Goal: Information Seeking & Learning: Learn about a topic

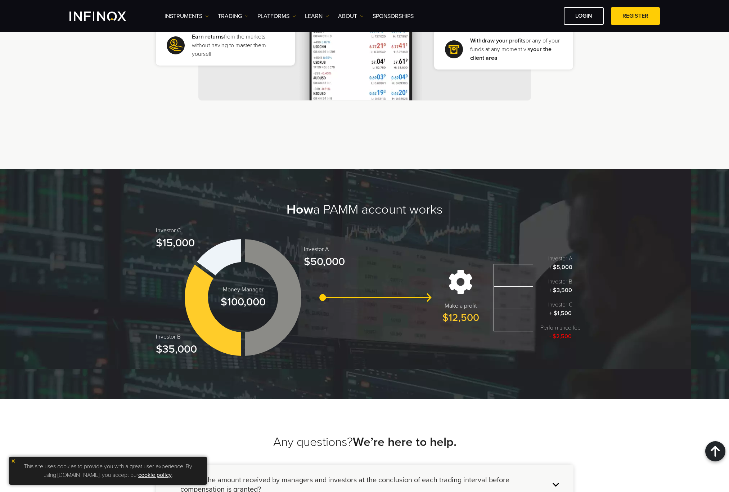
click at [565, 297] on div "Investor A + $5,000 Investor B + $3,500 Investor C + $1,500 Performance fee - $…" at bounding box center [561, 297] width 40 height 86
click at [166, 241] on p "Investor C $15,000" at bounding box center [175, 238] width 39 height 25
click at [515, 298] on img at bounding box center [514, 297] width 40 height 67
click at [563, 285] on span "Investor B" at bounding box center [561, 281] width 40 height 9
click at [565, 281] on span "Investor B" at bounding box center [561, 281] width 40 height 9
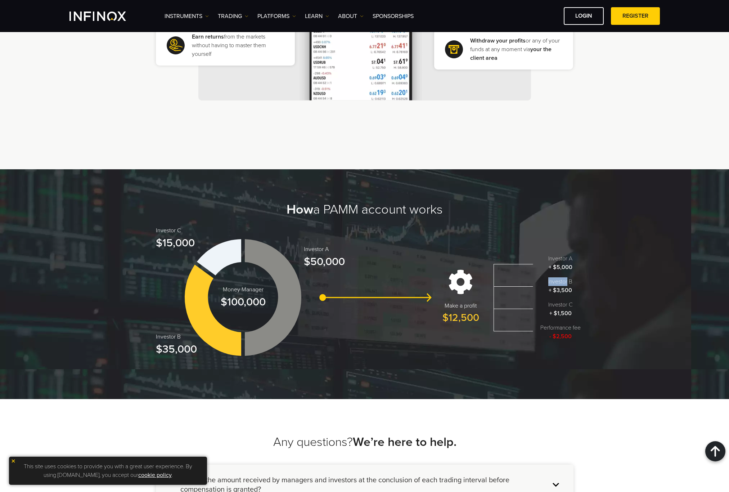
click at [565, 281] on span "Investor B" at bounding box center [561, 281] width 40 height 9
click at [506, 285] on img at bounding box center [514, 297] width 40 height 67
click at [506, 286] on img at bounding box center [514, 297] width 40 height 67
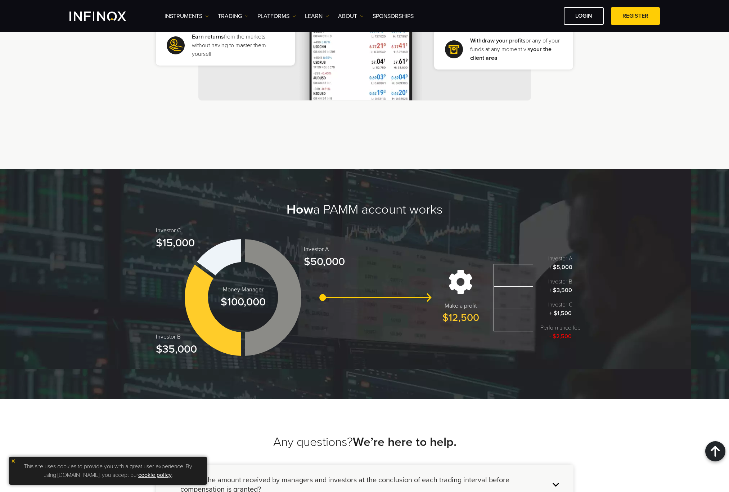
click at [493, 309] on div "Make a profit $12,500 Investor A + $5,000 Investor B + $3,500 Investor C + $1,5…" at bounding box center [512, 297] width 138 height 86
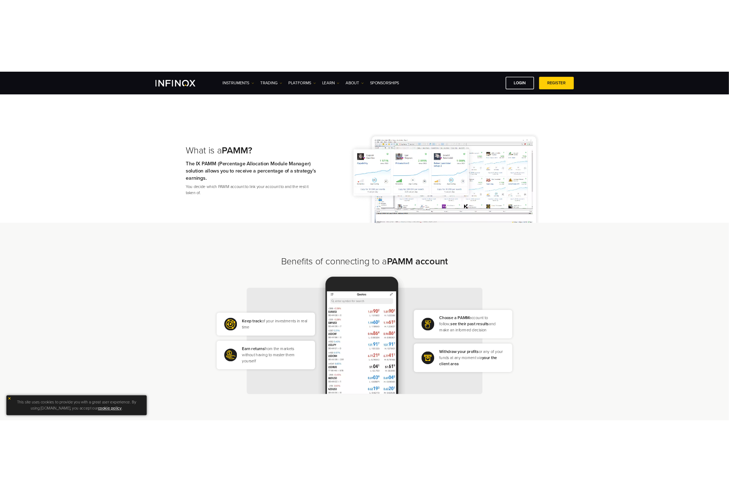
scroll to position [324, 0]
